Goal: Browse casually

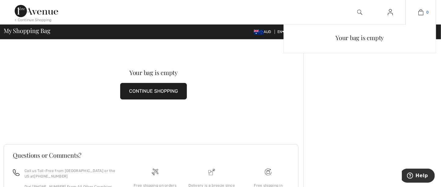
click at [421, 11] on img at bounding box center [421, 12] width 5 height 7
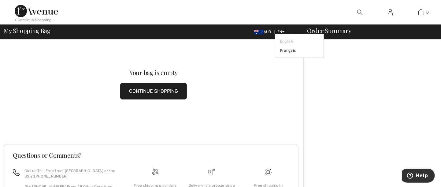
click at [280, 30] on span "EN" at bounding box center [282, 32] width 8 height 4
click at [265, 30] on span "AUD" at bounding box center [264, 32] width 20 height 4
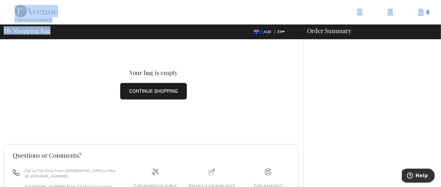
drag, startPoint x: 57, startPoint y: 26, endPoint x: 62, endPoint y: 14, distance: 13.0
click at [51, 15] on div "< Continue Shopping 0 Your bag is empty My Shopping Bag AUD EN English Français…" at bounding box center [220, 19] width 441 height 39
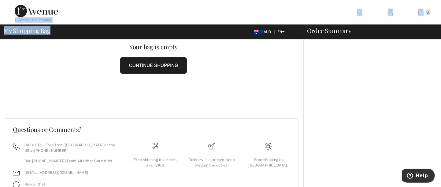
scroll to position [58, 0]
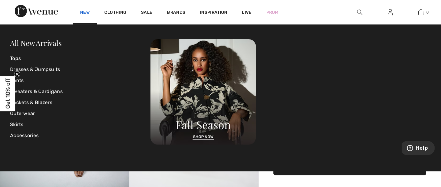
click at [87, 12] on link "New" at bounding box center [84, 13] width 9 height 6
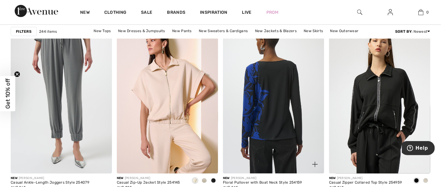
scroll to position [1224, 0]
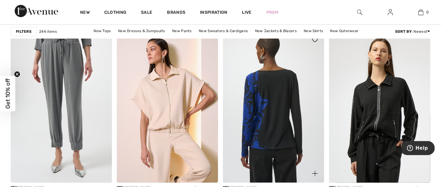
click at [270, 122] on img at bounding box center [273, 107] width 101 height 152
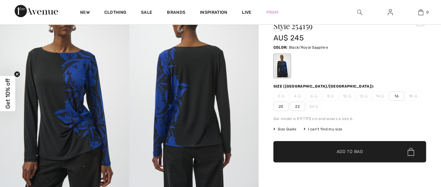
scroll to position [41, 0]
click at [283, 72] on div at bounding box center [283, 65] width 16 height 23
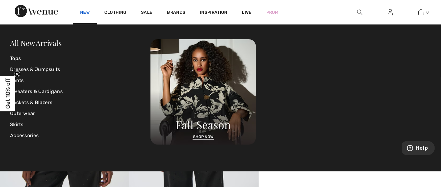
click at [85, 10] on link "New" at bounding box center [84, 13] width 9 height 6
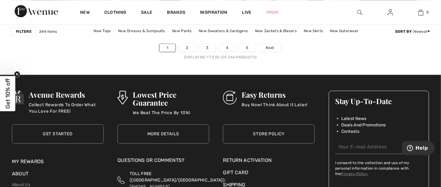
scroll to position [2775, 0]
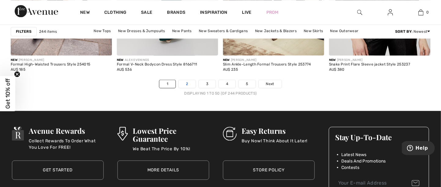
click at [188, 83] on link "2" at bounding box center [187, 84] width 17 height 8
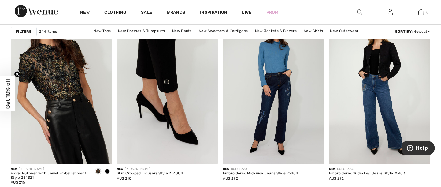
scroll to position [1265, 0]
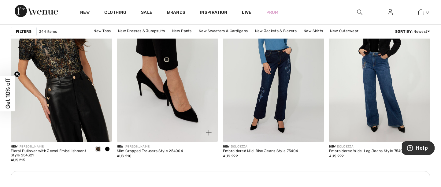
click at [180, 86] on img at bounding box center [167, 66] width 101 height 152
click at [181, 87] on img at bounding box center [167, 66] width 101 height 152
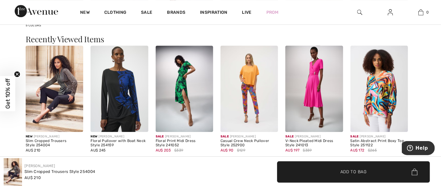
scroll to position [775, 0]
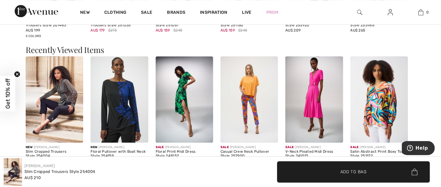
click at [181, 86] on img at bounding box center [185, 99] width 58 height 86
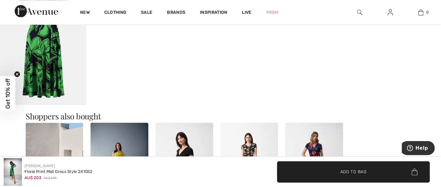
scroll to position [735, 0]
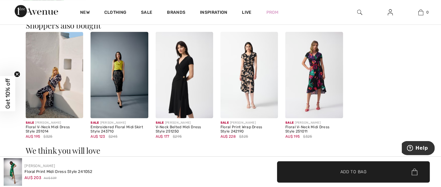
click at [322, 85] on img at bounding box center [315, 75] width 58 height 86
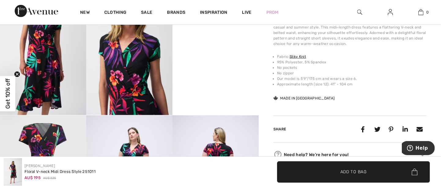
scroll to position [204, 0]
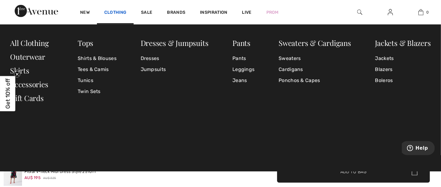
click at [117, 11] on link "Clothing" at bounding box center [115, 13] width 22 height 6
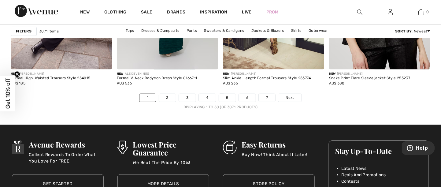
scroll to position [2734, 0]
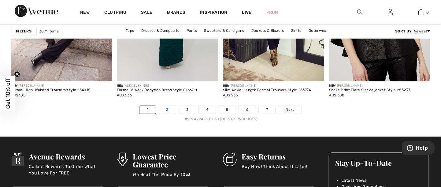
click at [168, 110] on link "2" at bounding box center [167, 110] width 17 height 8
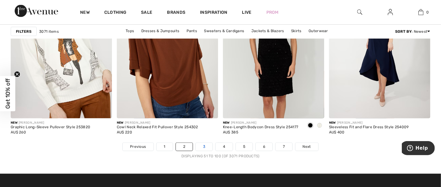
scroll to position [2734, 0]
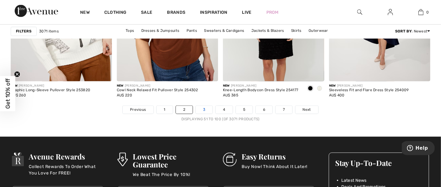
click at [205, 109] on link "3" at bounding box center [204, 110] width 17 height 8
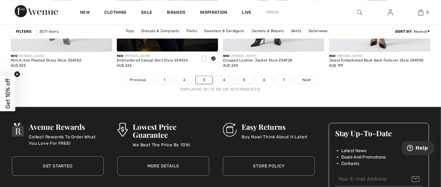
scroll to position [2775, 0]
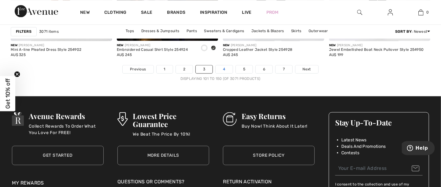
click at [224, 69] on link "4" at bounding box center [224, 69] width 17 height 8
click at [225, 69] on link "4" at bounding box center [224, 69] width 17 height 8
click at [224, 69] on link "4" at bounding box center [224, 69] width 17 height 8
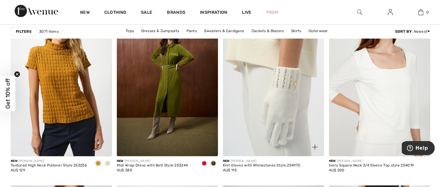
scroll to position [2489, 0]
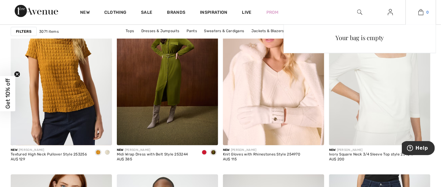
click at [422, 13] on img at bounding box center [421, 12] width 5 height 7
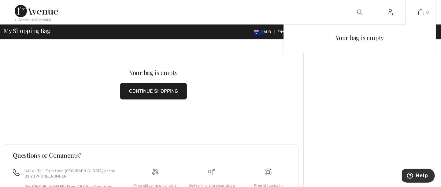
click at [420, 14] on img at bounding box center [421, 12] width 5 height 7
click at [429, 13] on span "0" at bounding box center [428, 12] width 2 height 6
